Goal: Find specific page/section: Find specific page/section

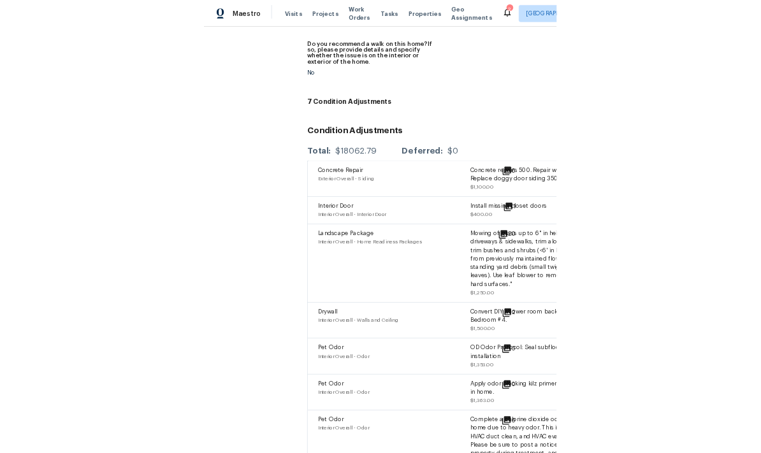
scroll to position [3908, 0]
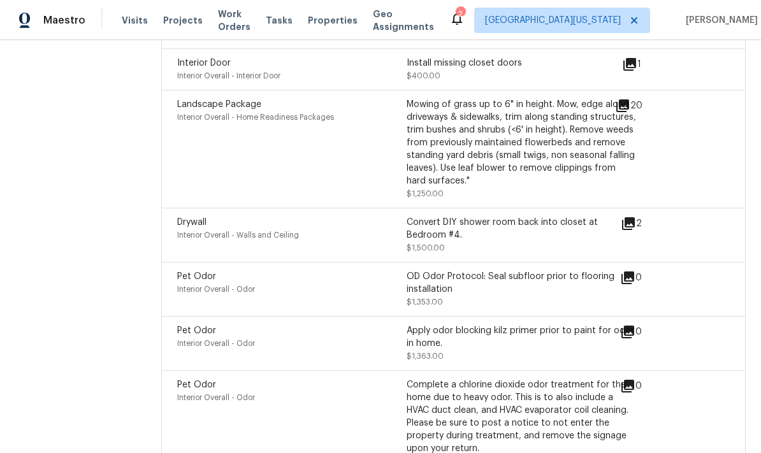
click at [531, 289] on div "OD Odor Protocol: Seal subfloor prior to flooring installation $1,353.00" at bounding box center [521, 289] width 229 height 38
click at [531, 278] on div "OD Odor Protocol: Seal subfloor prior to flooring installation" at bounding box center [521, 282] width 229 height 25
click at [531, 274] on div "OD Odor Protocol: Seal subfloor prior to flooring installation" at bounding box center [521, 282] width 229 height 25
click at [198, 285] on span "Interior Overall - Odor" at bounding box center [216, 289] width 78 height 8
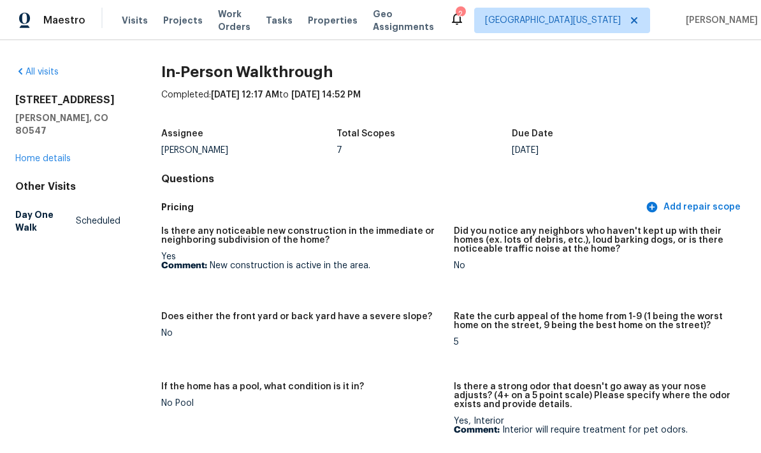
scroll to position [0, 0]
click at [24, 138] on div "[STREET_ADDRESS] Home details" at bounding box center [67, 129] width 105 height 71
click at [38, 135] on div "[STREET_ADDRESS] Home details" at bounding box center [67, 129] width 105 height 71
click at [41, 154] on link "Home details" at bounding box center [42, 158] width 55 height 9
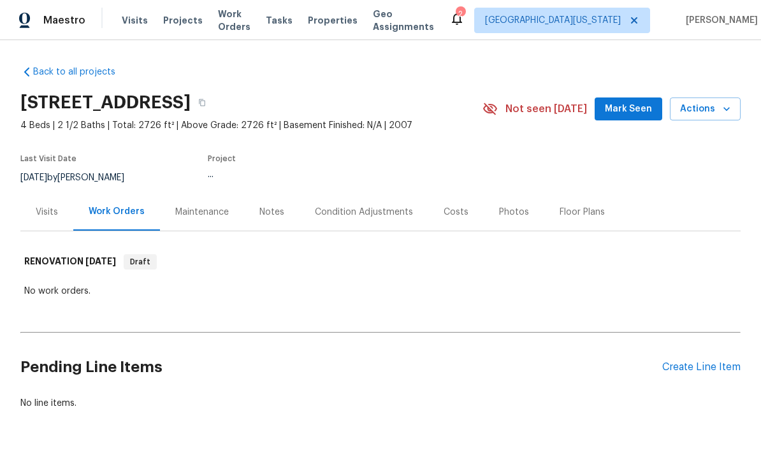
scroll to position [43, 0]
click at [31, 193] on div "Visits" at bounding box center [46, 212] width 53 height 38
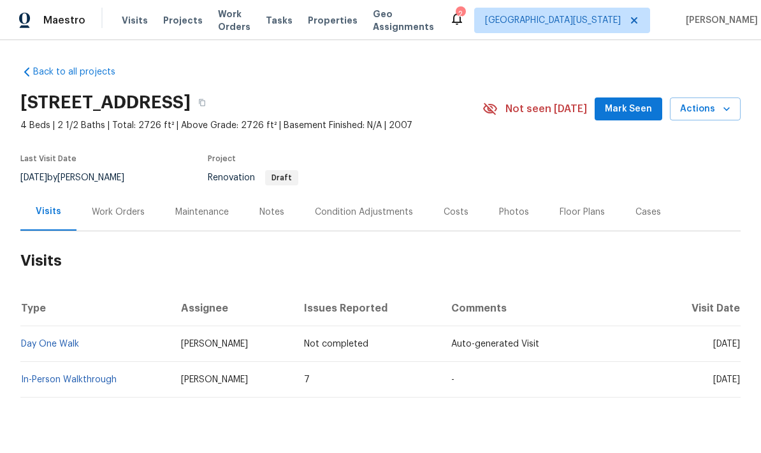
scroll to position [31, 0]
click at [56, 375] on link "In-Person Walkthrough" at bounding box center [69, 379] width 96 height 9
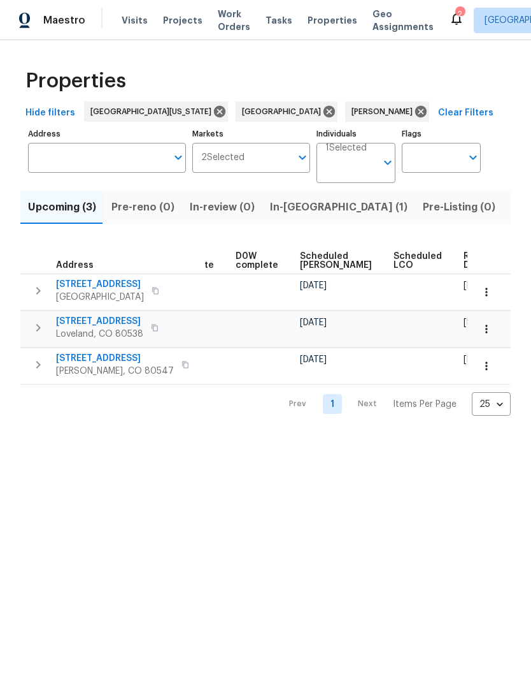
scroll to position [0, 321]
click at [491, 368] on icon "button" at bounding box center [486, 365] width 13 height 13
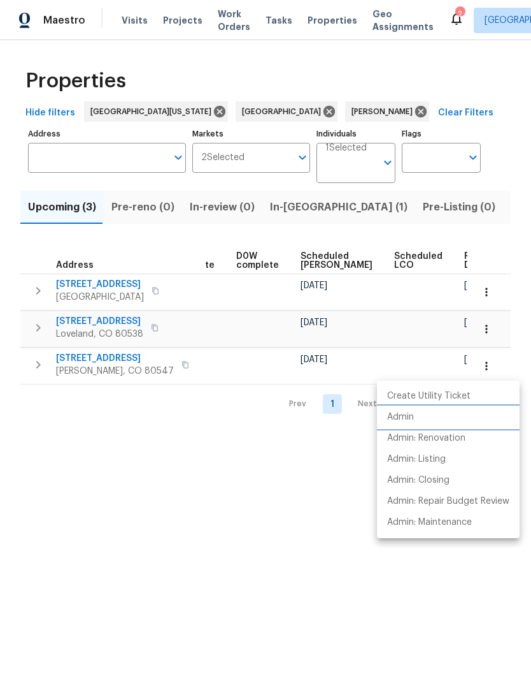
click at [435, 414] on li "Admin" at bounding box center [448, 417] width 143 height 21
